Goal: Transaction & Acquisition: Purchase product/service

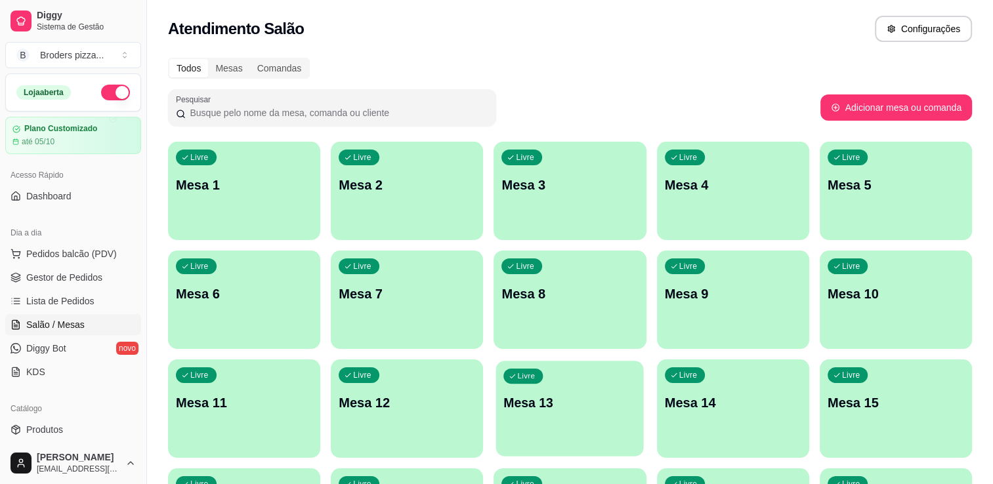
click at [551, 412] on div "Livre Mesa 13" at bounding box center [570, 401] width 148 height 80
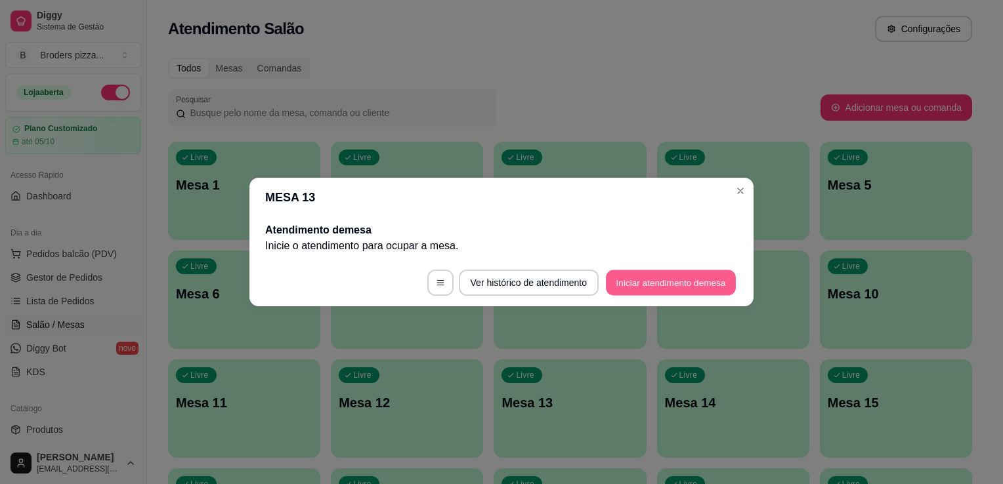
click at [678, 295] on button "Iniciar atendimento de mesa" at bounding box center [671, 283] width 130 height 26
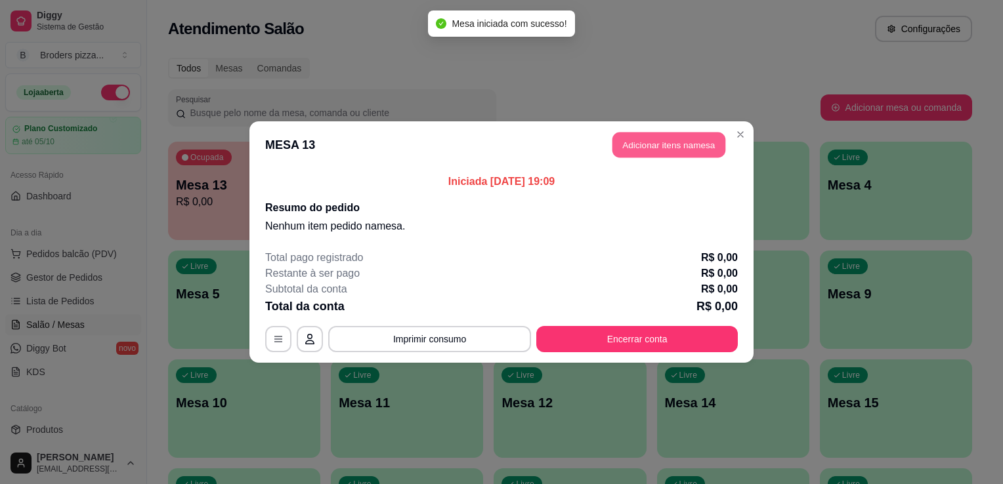
click at [711, 147] on button "Adicionar itens na mesa" at bounding box center [668, 146] width 113 height 26
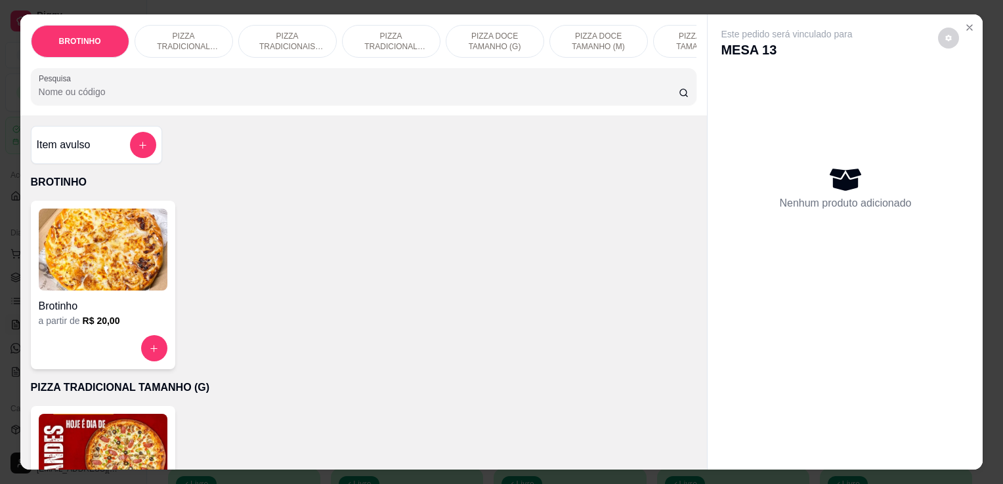
click at [79, 442] on img at bounding box center [103, 455] width 129 height 82
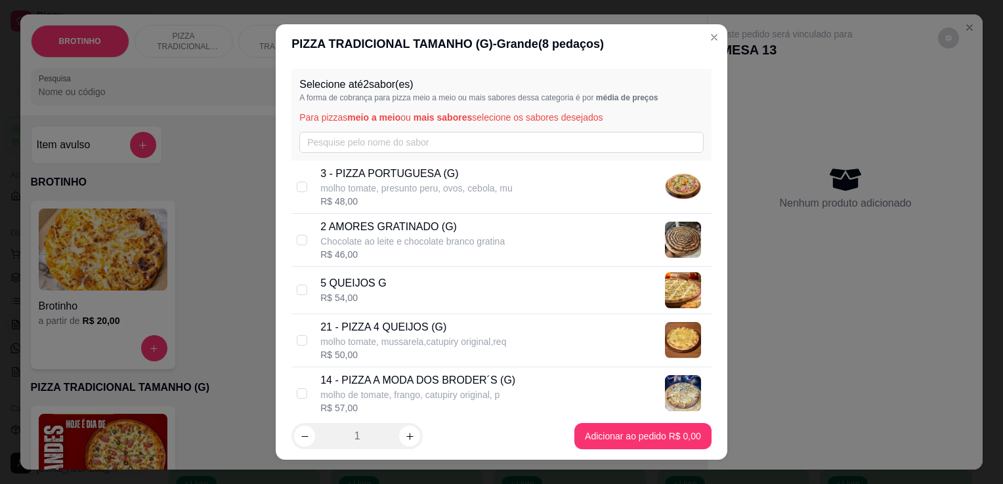
click at [346, 159] on div "Selecione até 2 sabor(es) A forma de cobrança para pizza meio a meio ou mais sa…" at bounding box center [501, 115] width 420 height 92
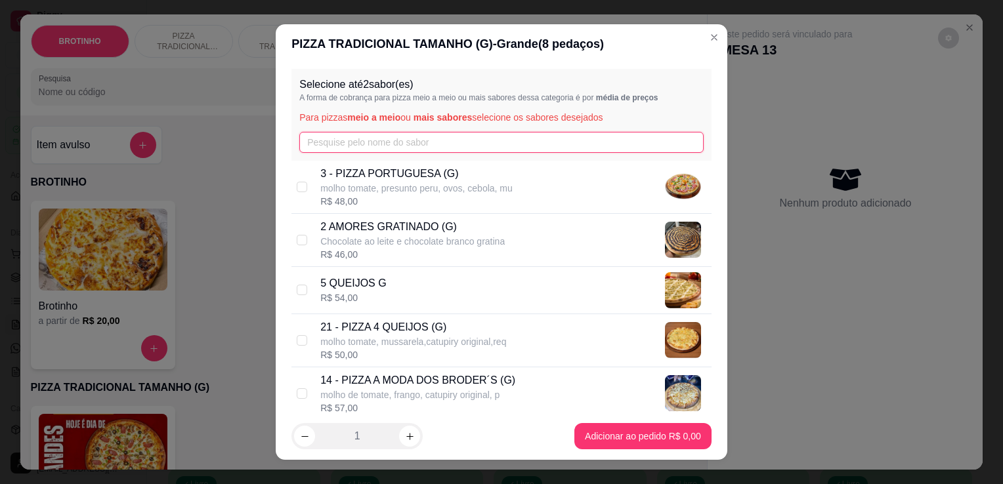
click at [347, 152] on input "text" at bounding box center [501, 142] width 404 height 21
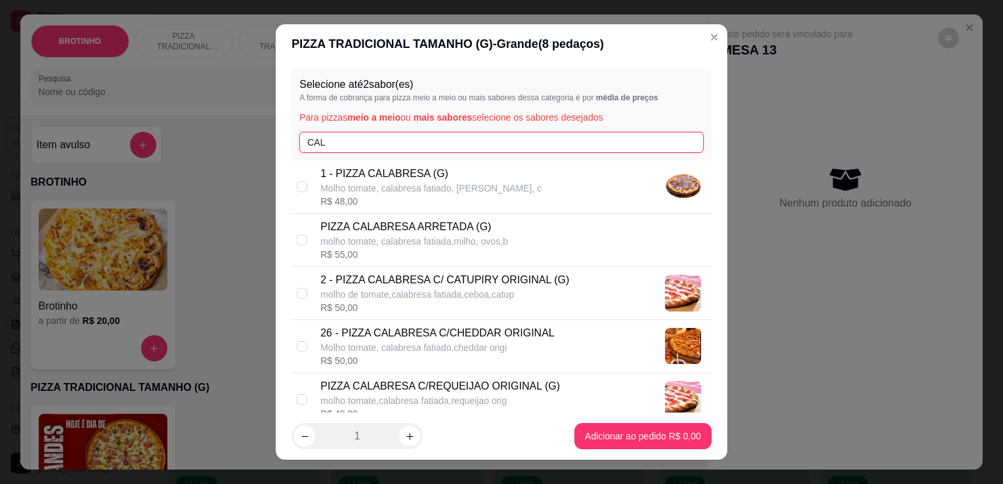
type input "CAL"
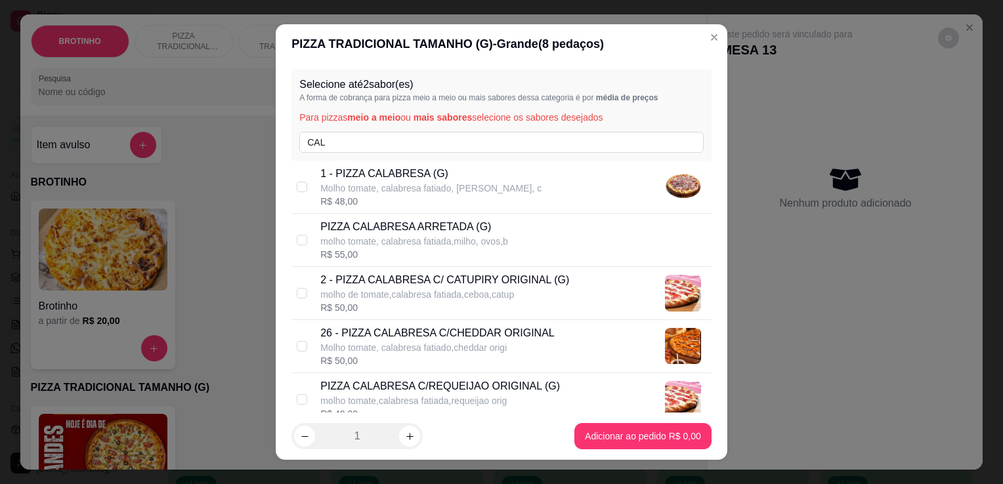
click at [388, 194] on p "Molho tomate, calabresa fatiado, [PERSON_NAME], c" at bounding box center [430, 188] width 221 height 13
checkbox input "true"
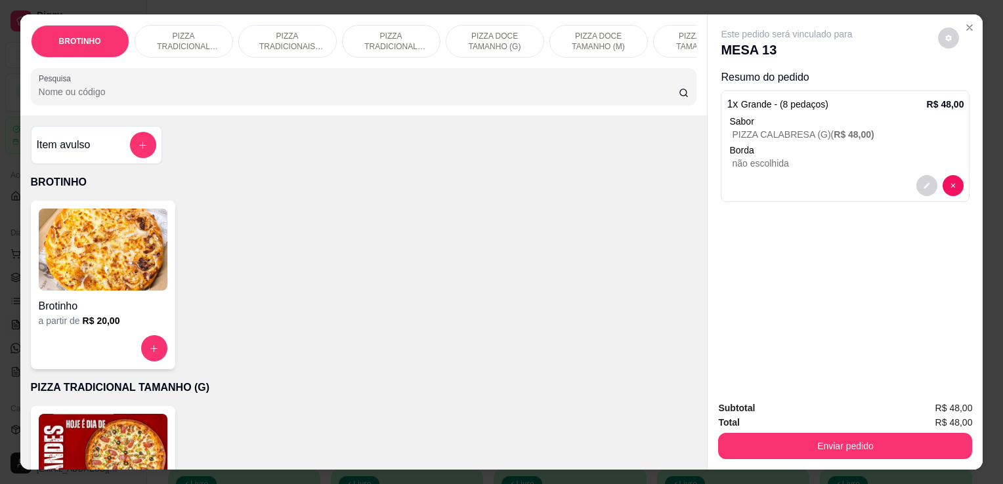
click at [94, 443] on img at bounding box center [103, 455] width 129 height 82
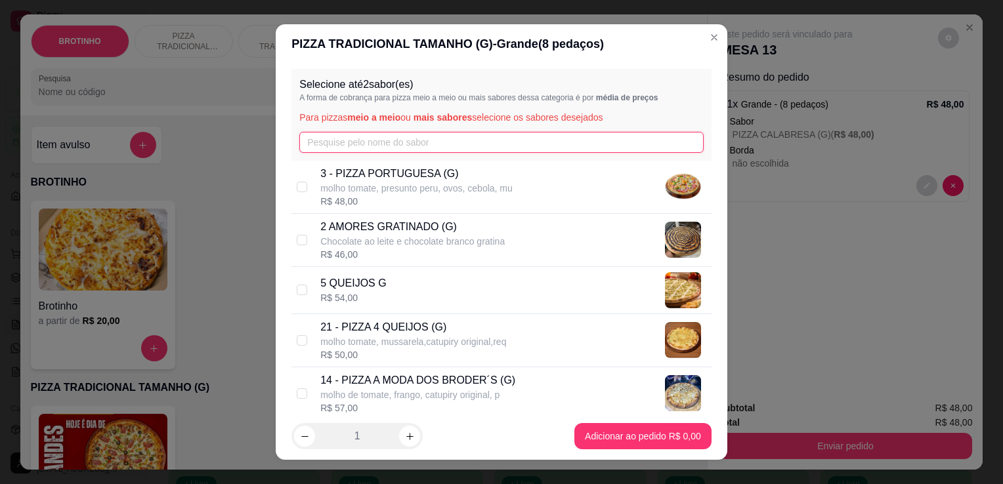
click at [334, 140] on input "text" at bounding box center [501, 142] width 404 height 21
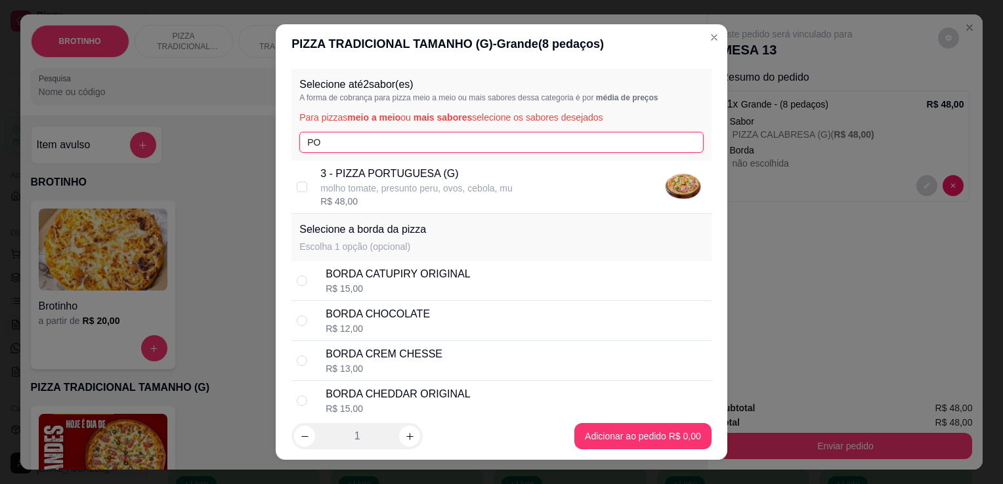
type input "PO"
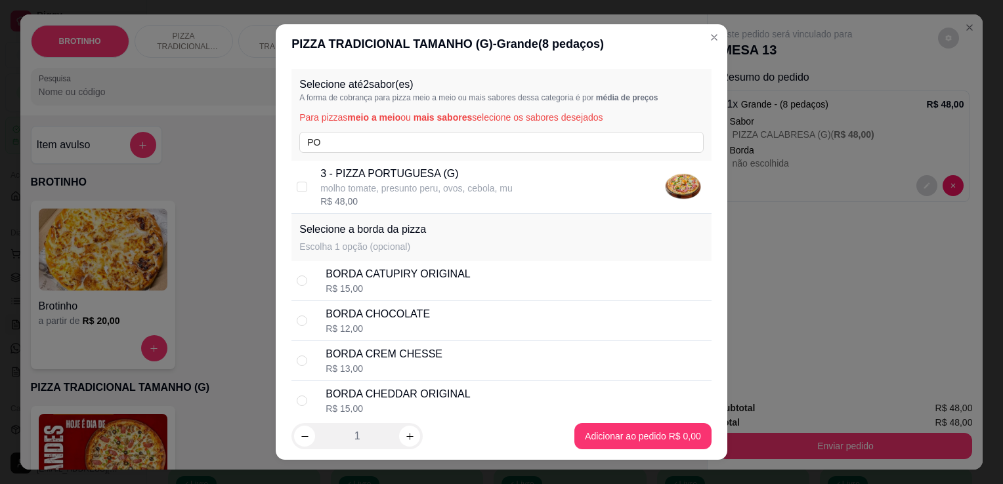
click at [378, 170] on p "3 - PIZZA PORTUGUESA (G)" at bounding box center [416, 174] width 192 height 16
checkbox input "true"
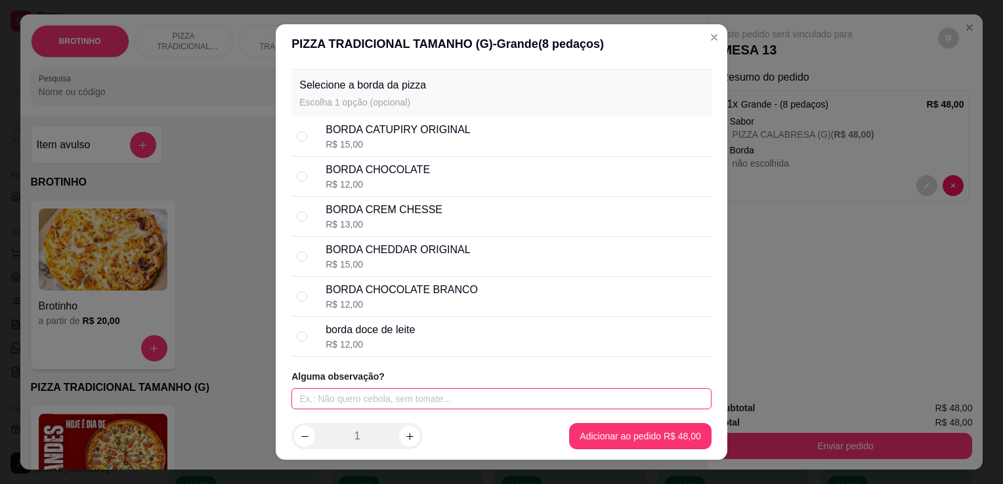
click at [510, 399] on input "text" at bounding box center [501, 398] width 420 height 21
type input "SEM ERVILHA"
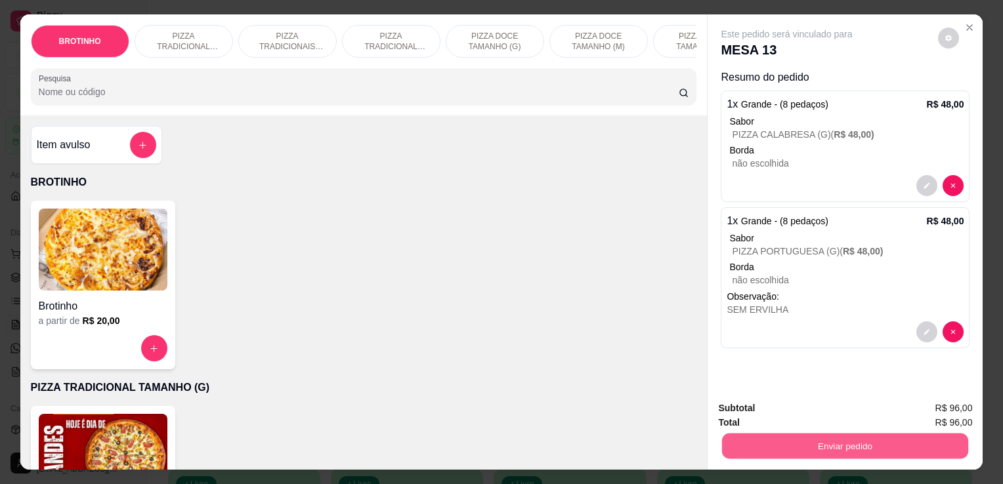
click at [819, 450] on button "Enviar pedido" at bounding box center [845, 446] width 246 height 26
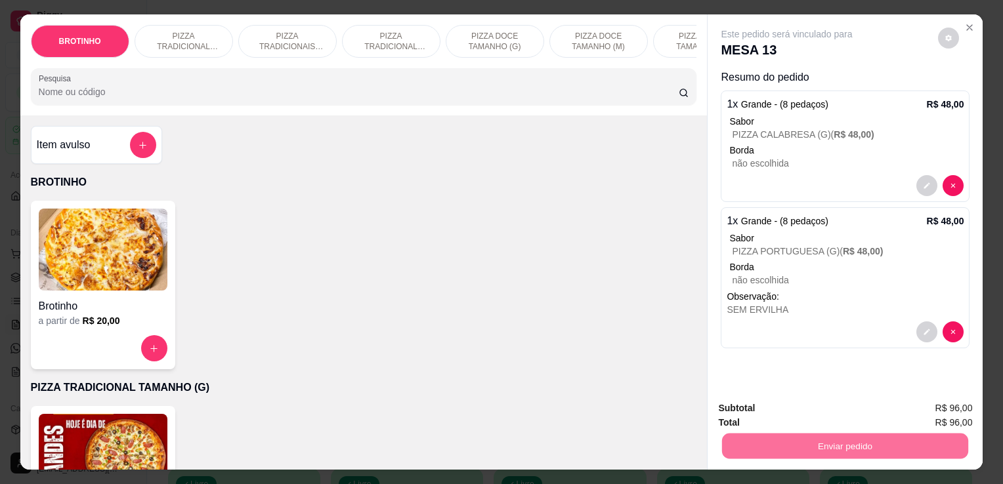
click at [801, 403] on button "Não registrar e enviar pedido" at bounding box center [801, 409] width 133 height 24
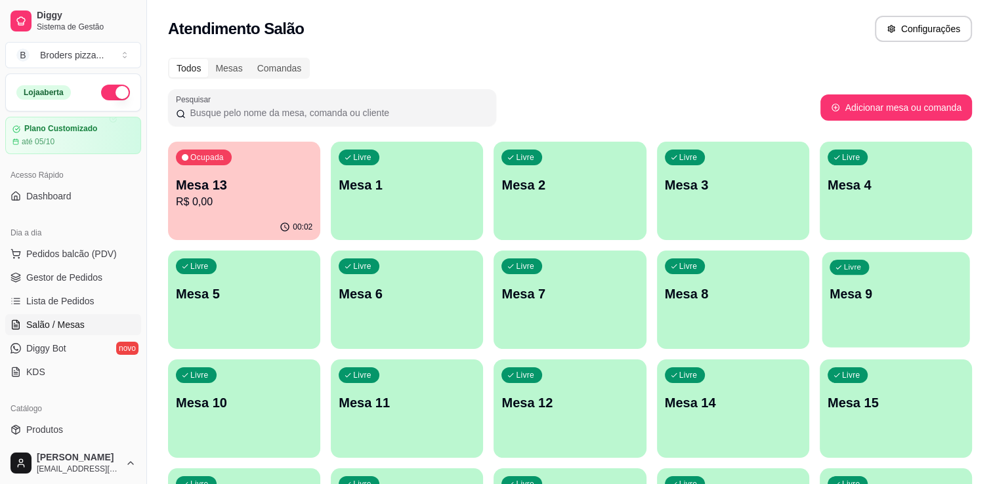
click at [827, 293] on div "Livre Mesa 9" at bounding box center [895, 292] width 148 height 80
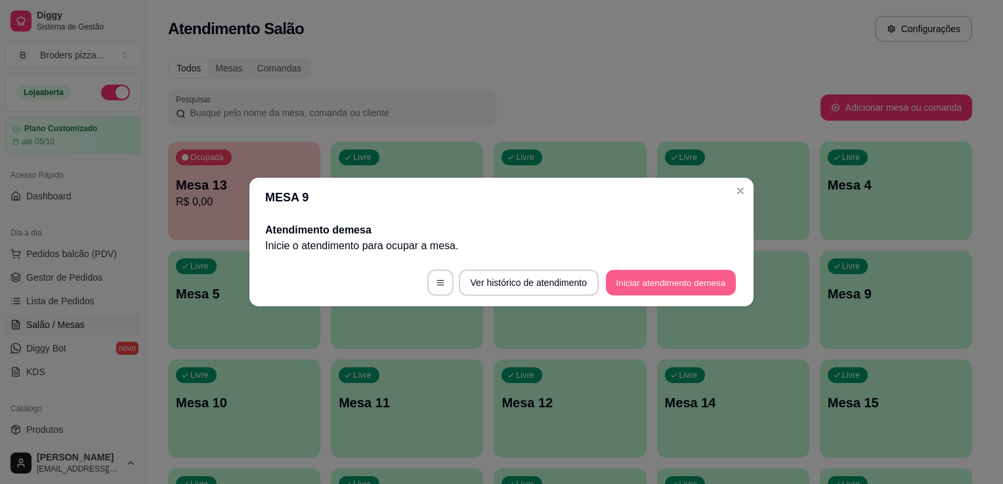
click at [645, 281] on button "Iniciar atendimento de mesa" at bounding box center [671, 283] width 130 height 26
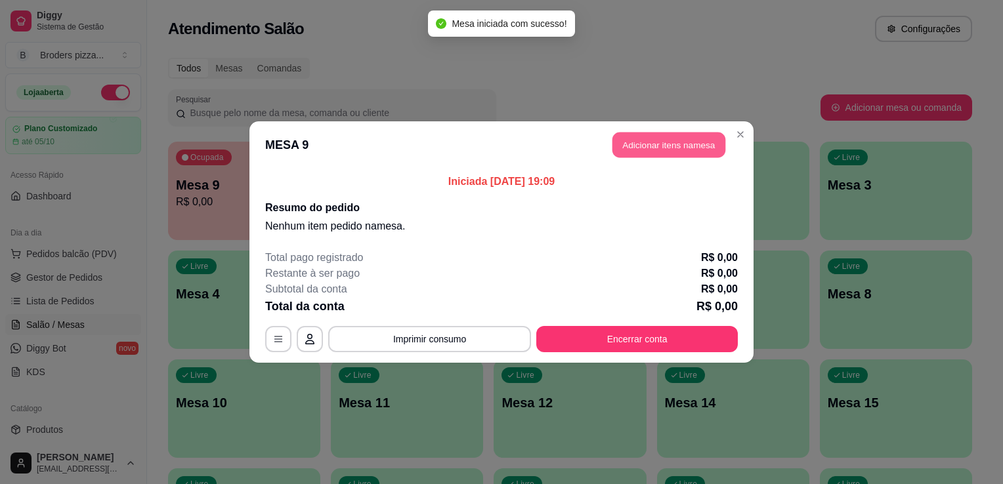
click at [667, 143] on button "Adicionar itens na mesa" at bounding box center [668, 146] width 113 height 26
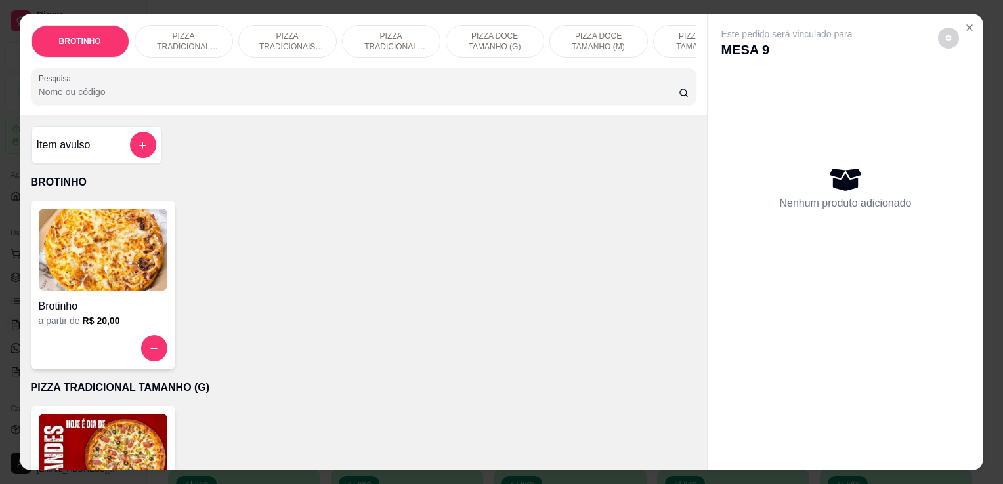
click at [108, 437] on img at bounding box center [103, 455] width 129 height 82
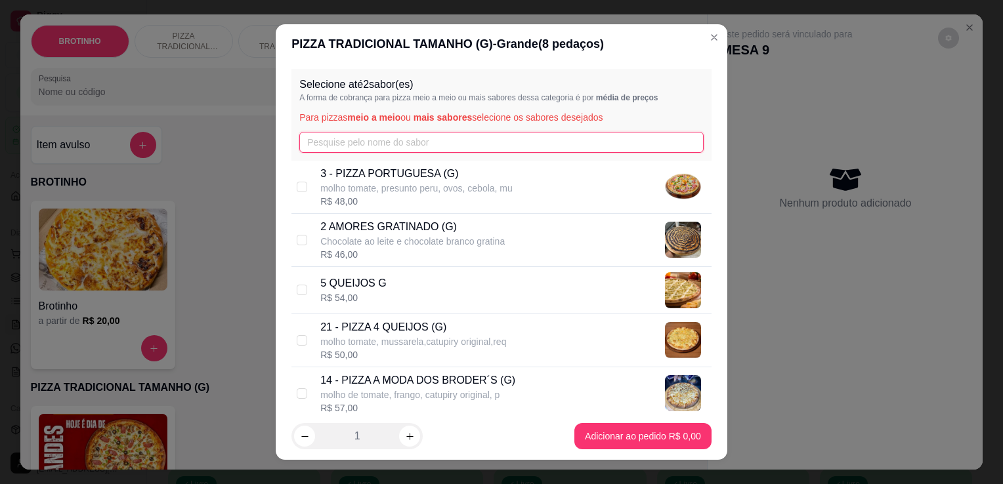
click at [365, 133] on input "text" at bounding box center [501, 142] width 404 height 21
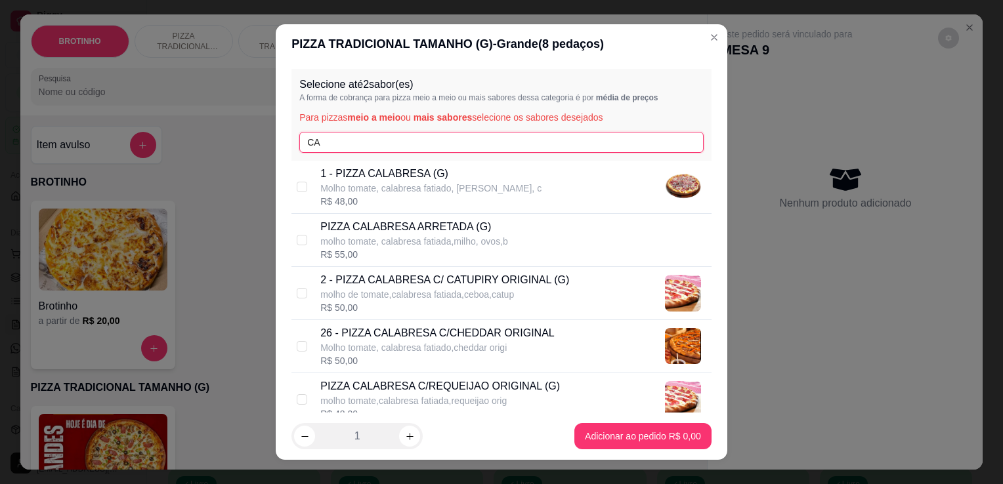
type input "CA"
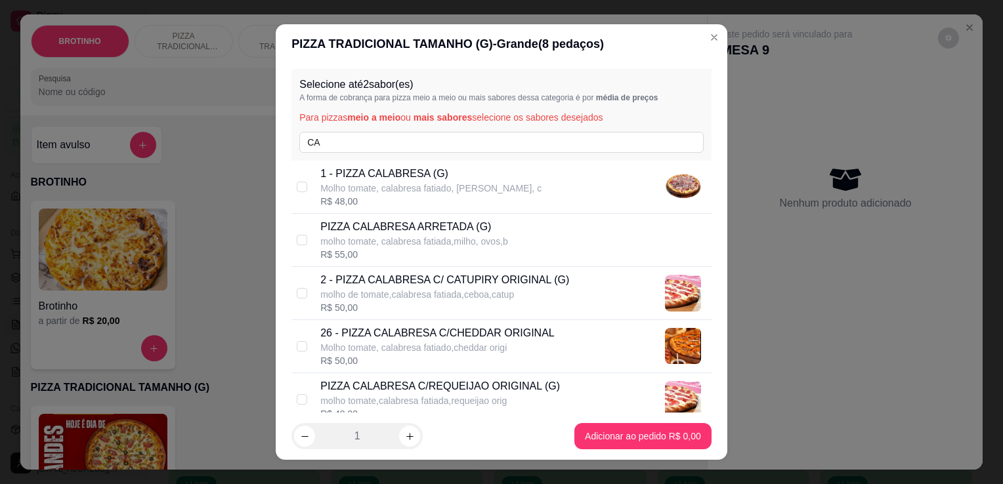
click at [382, 178] on p "1 - PIZZA CALABRESA (G)" at bounding box center [430, 174] width 221 height 16
checkbox input "true"
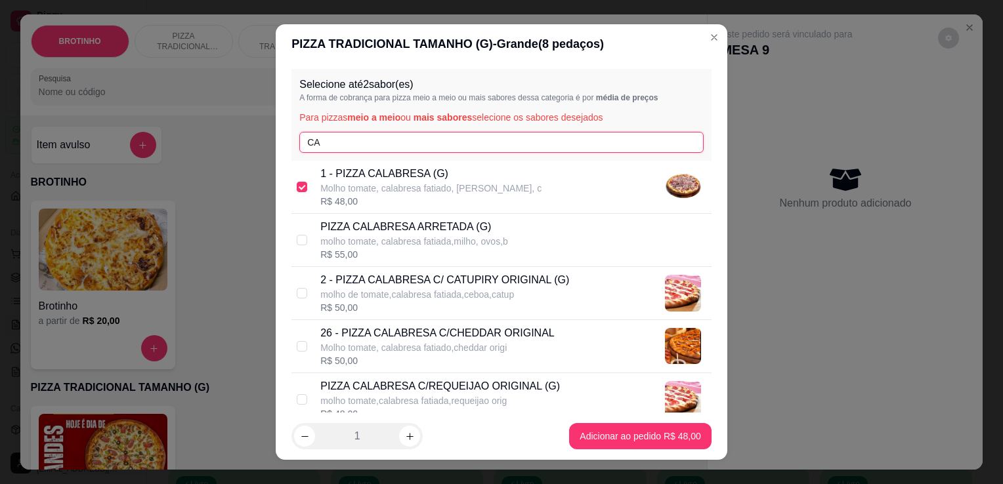
click at [386, 133] on input "CA" at bounding box center [501, 142] width 404 height 21
type input "C"
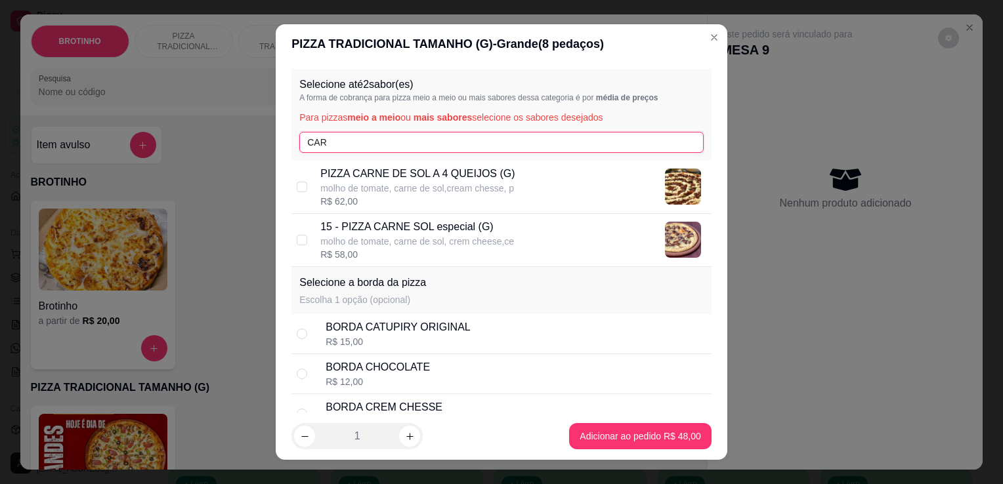
type input "CAR"
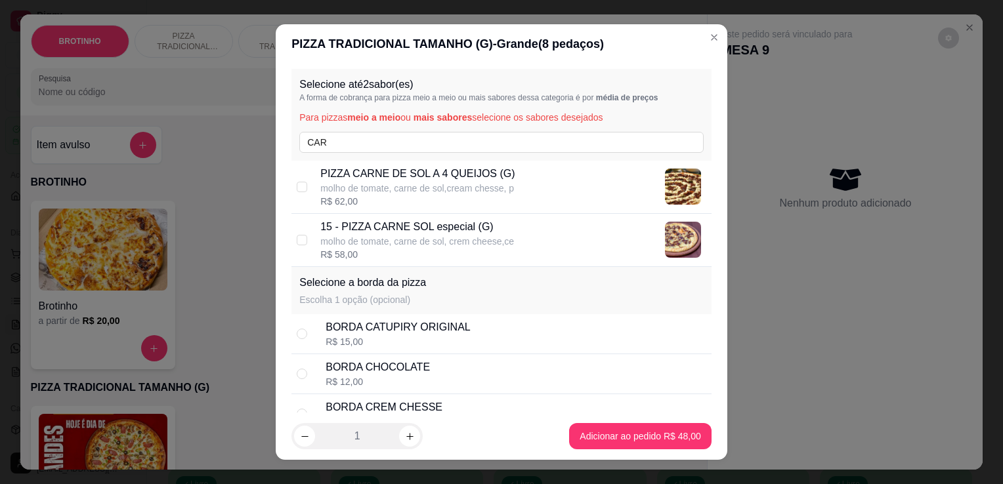
click at [438, 239] on p "molho de tomate, carne de sol, crem cheese,ce" at bounding box center [417, 241] width 194 height 13
checkbox input "true"
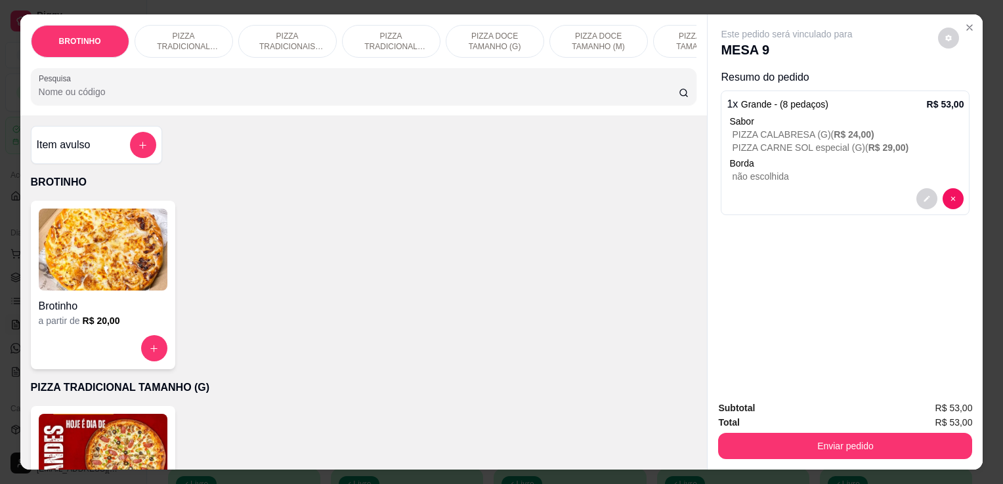
click at [113, 424] on img at bounding box center [103, 455] width 129 height 82
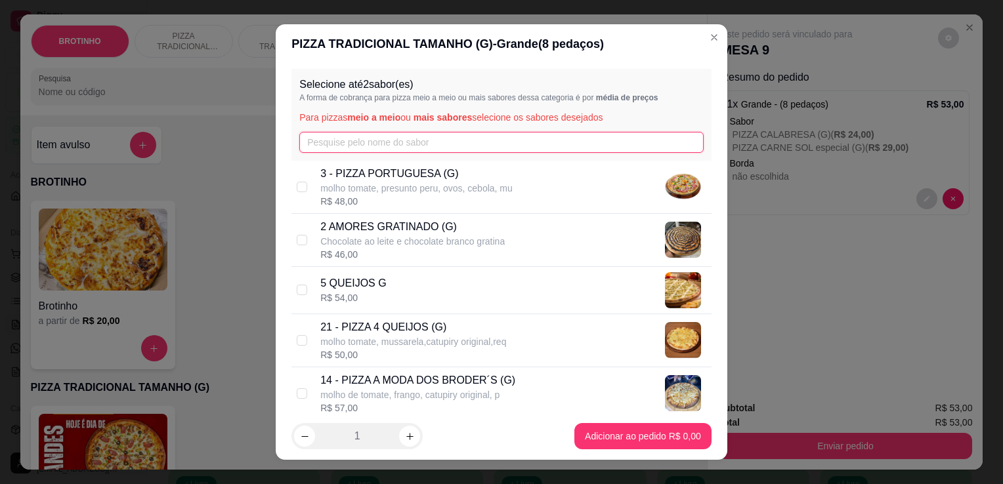
click at [333, 150] on input "text" at bounding box center [501, 142] width 404 height 21
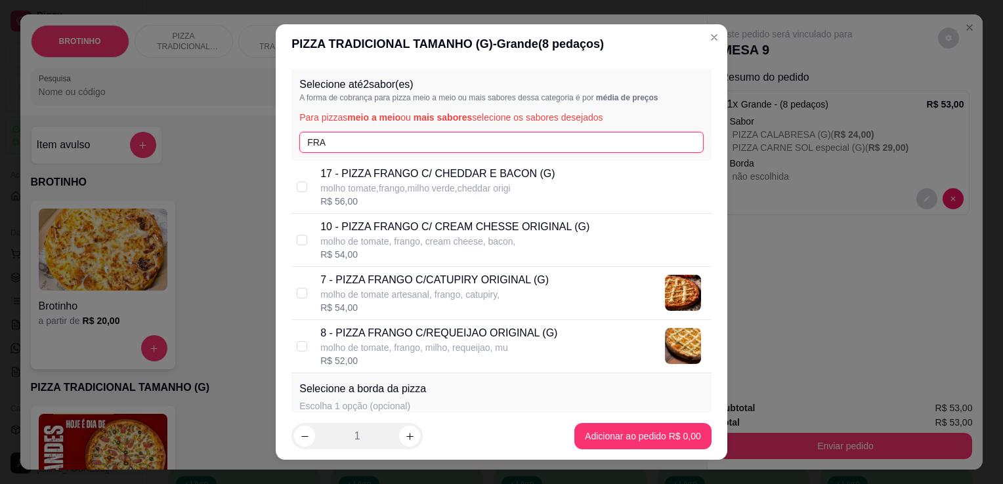
type input "FRA"
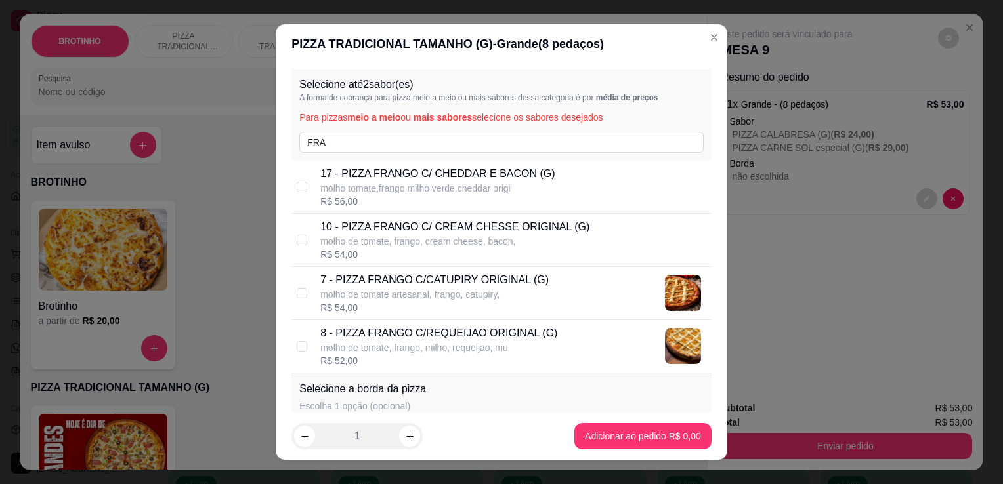
click at [487, 297] on p "molho de tomate artesanal, frango, catupiry," at bounding box center [434, 294] width 228 height 13
checkbox input "true"
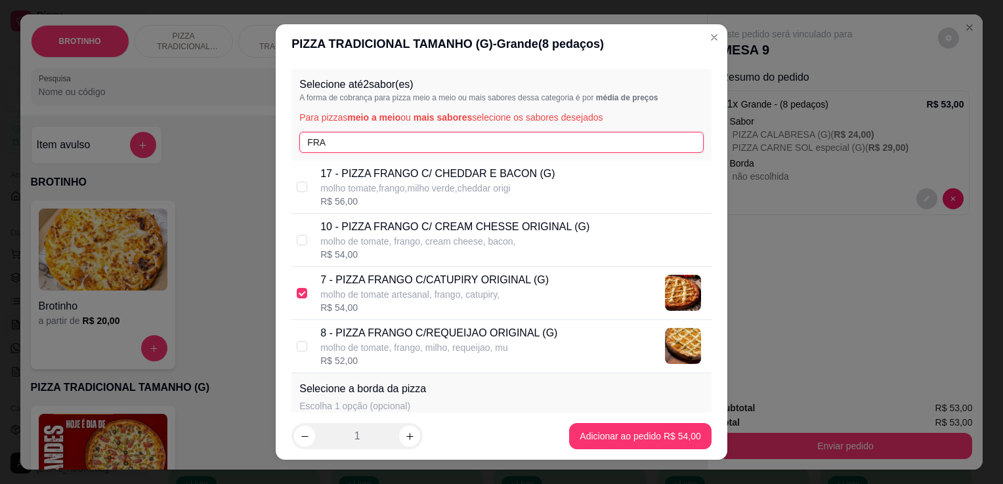
click at [375, 146] on input "FRA" at bounding box center [501, 142] width 404 height 21
type input "F"
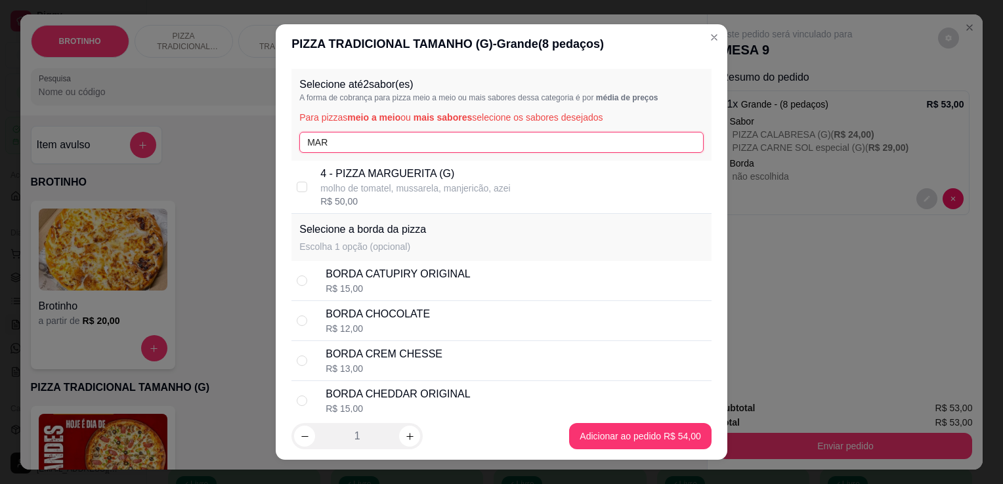
type input "MAR"
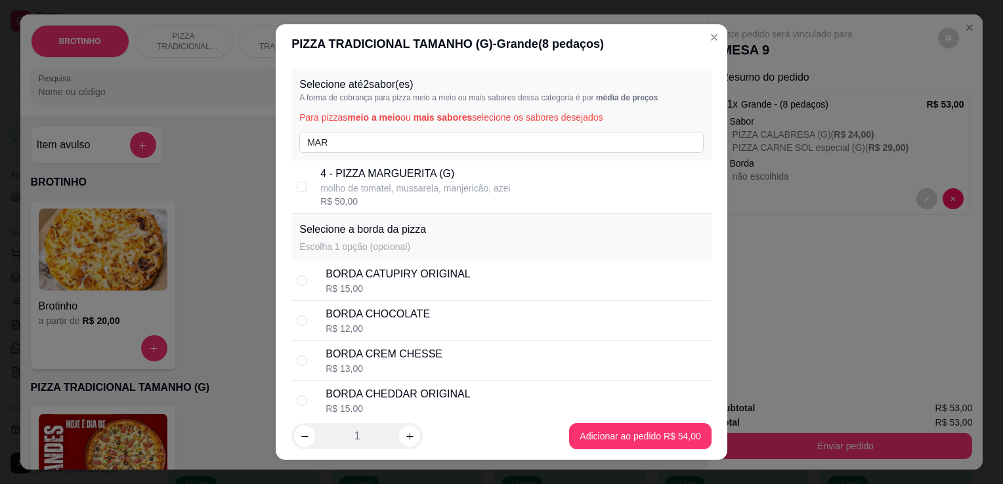
click at [384, 172] on p "4 - PIZZA MARGUERITA (G)" at bounding box center [415, 174] width 190 height 16
checkbox input "true"
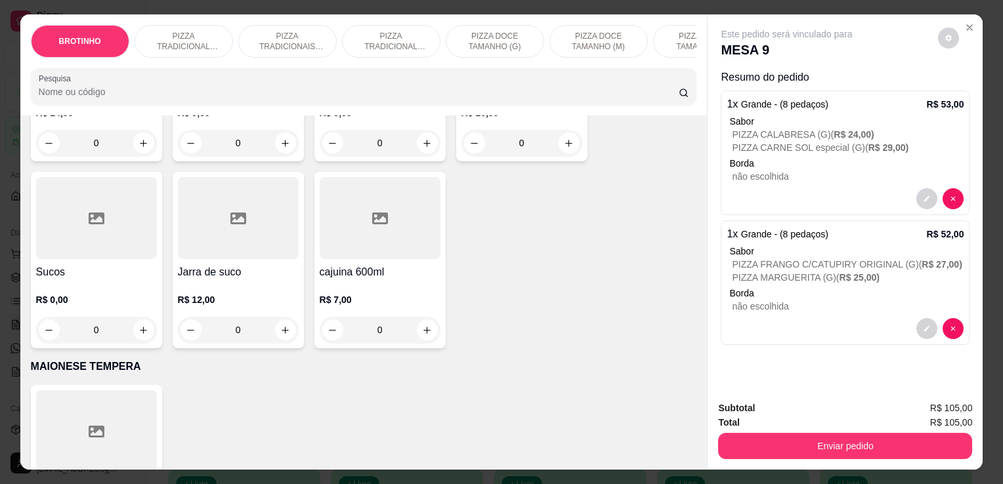
scroll to position [1867, 0]
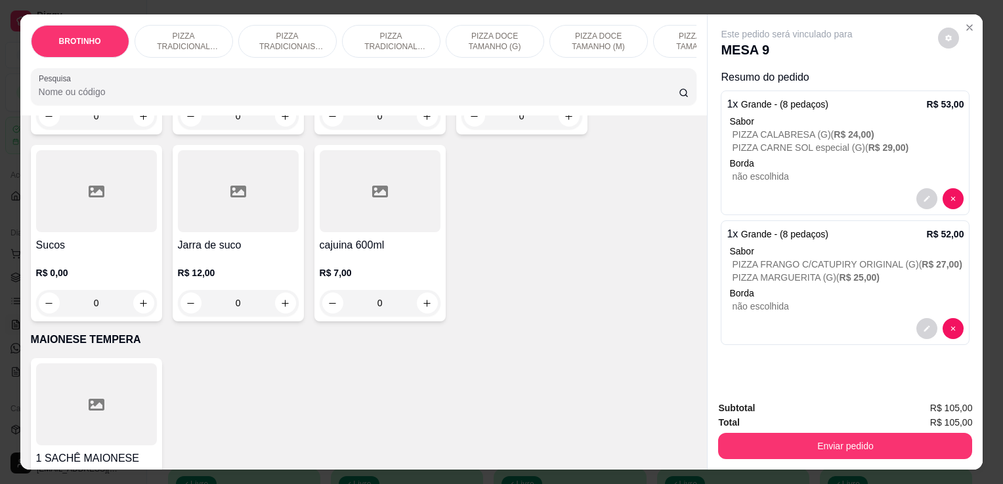
click at [75, 284] on div "R$ 0,00 0" at bounding box center [96, 291] width 121 height 50
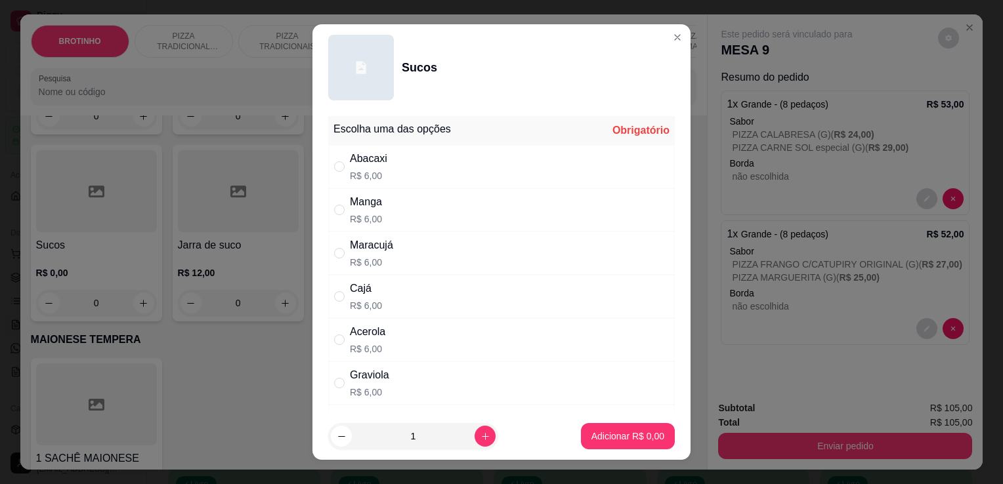
click at [392, 262] on div "Maracujá R$ 6,00" at bounding box center [501, 253] width 346 height 43
radio input "true"
click at [480, 436] on icon "increase-product-quantity" at bounding box center [485, 437] width 10 height 10
type input "2"
click at [590, 444] on button "Adicionar R$ 12,00" at bounding box center [625, 437] width 96 height 26
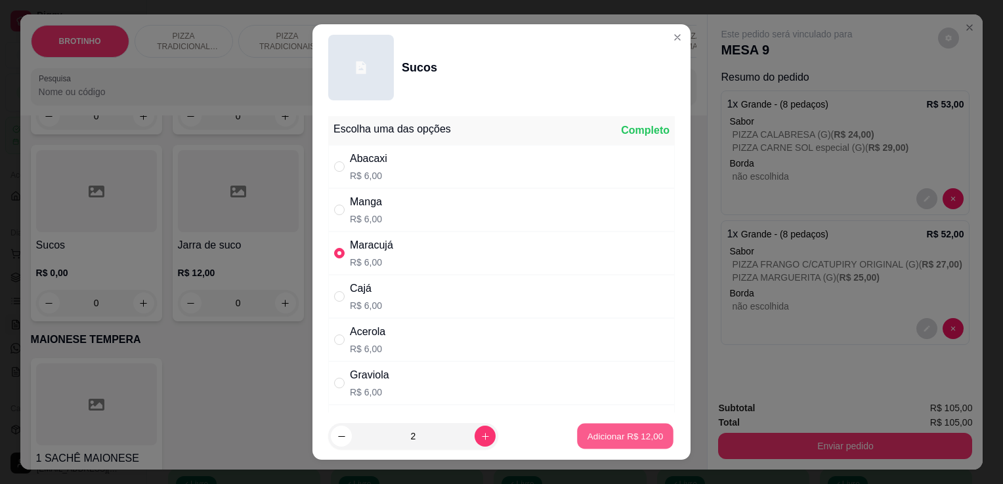
type input "2"
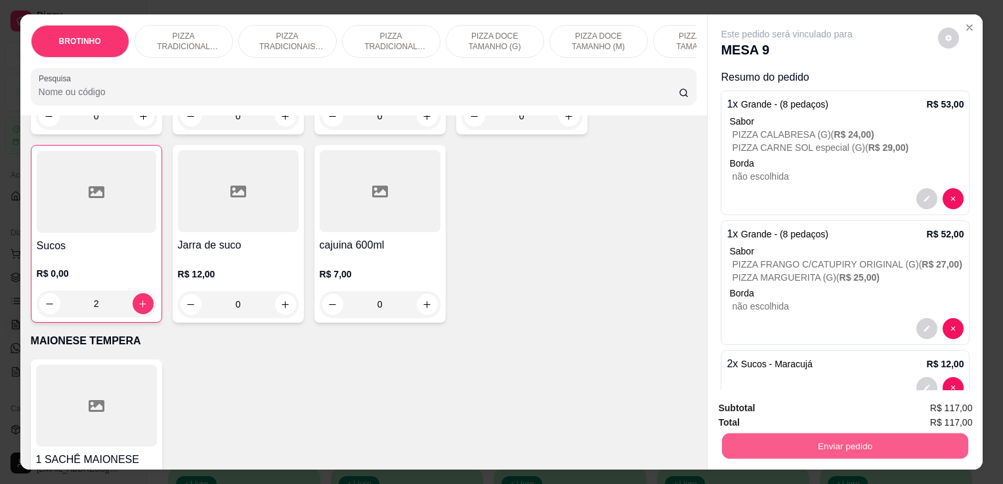
click at [722, 442] on button "Enviar pedido" at bounding box center [845, 446] width 246 height 26
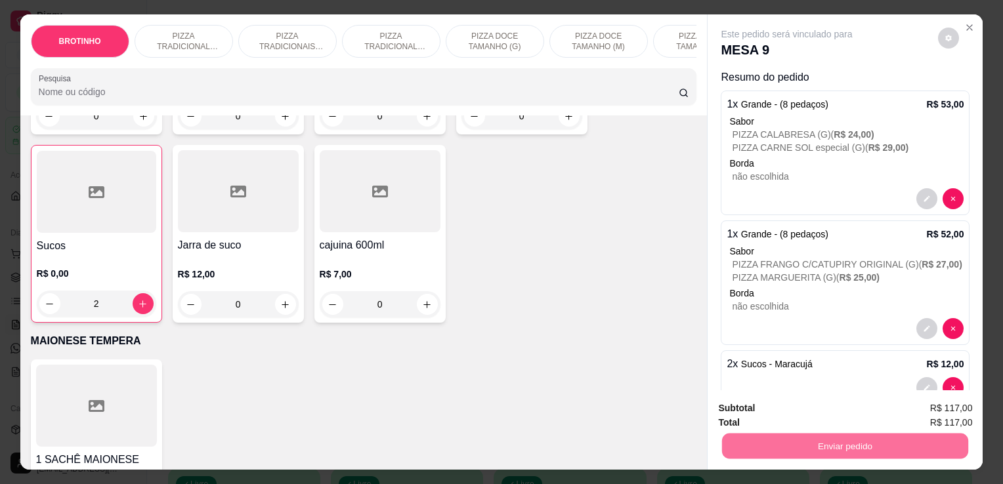
click at [779, 405] on button "Não registrar e enviar pedido" at bounding box center [801, 409] width 133 height 24
